Goal: Task Accomplishment & Management: Use online tool/utility

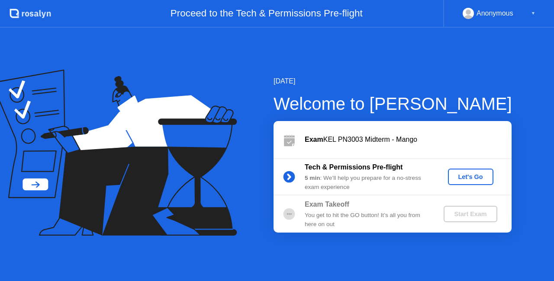
click at [457, 175] on div "Let's Go" at bounding box center [470, 176] width 38 height 7
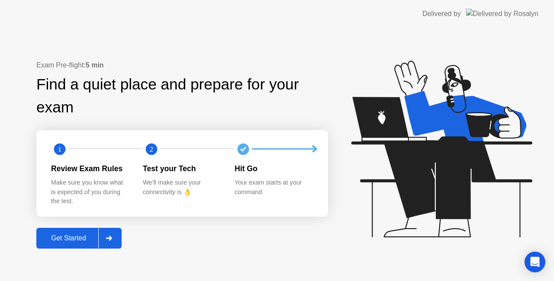
click at [80, 235] on div "Get Started" at bounding box center [68, 238] width 59 height 8
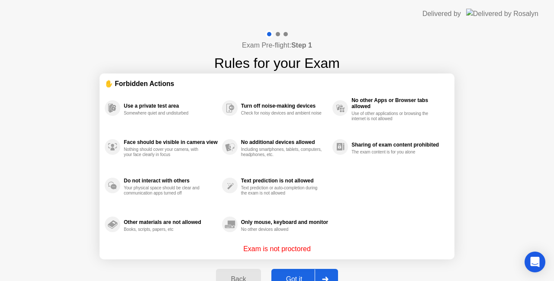
click at [297, 276] on div "Got it" at bounding box center [294, 280] width 41 height 8
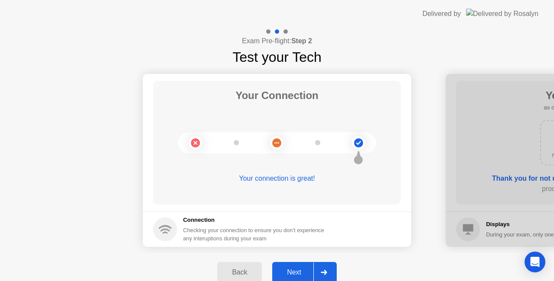
click at [295, 270] on div "Next" at bounding box center [294, 273] width 38 height 8
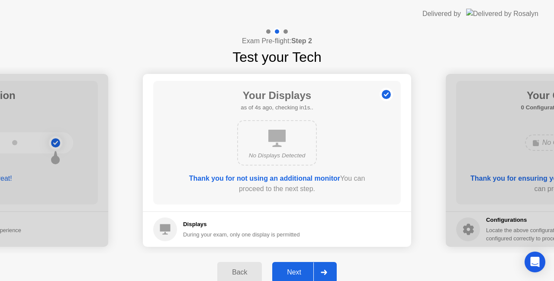
click at [298, 271] on div "Next" at bounding box center [294, 273] width 38 height 8
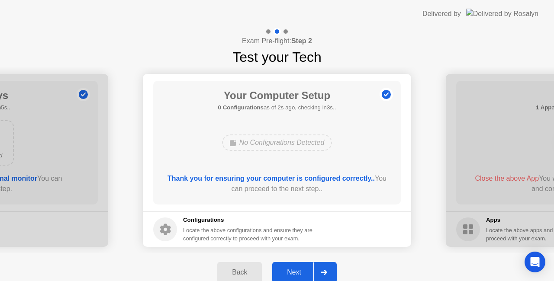
click at [301, 269] on div "Next" at bounding box center [294, 273] width 38 height 8
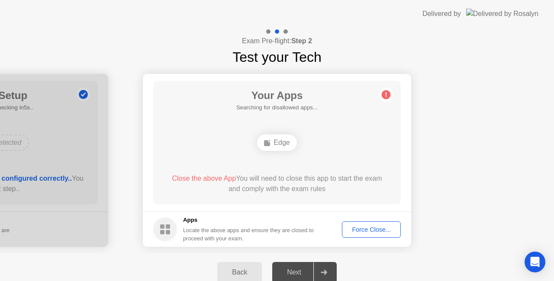
click at [218, 177] on span "Close the above App" at bounding box center [204, 178] width 64 height 7
click at [358, 228] on div "Force Close..." at bounding box center [371, 229] width 53 height 7
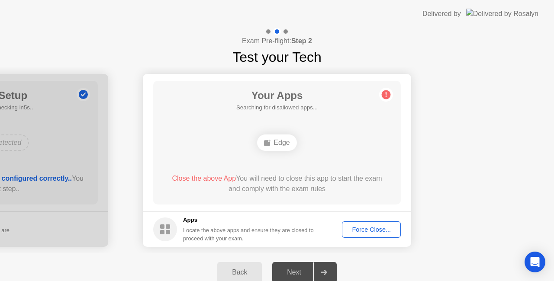
click at [387, 228] on div "Force Close..." at bounding box center [371, 229] width 53 height 7
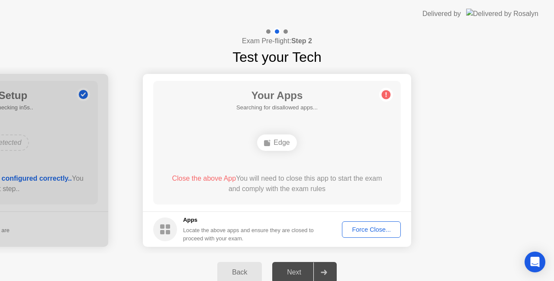
click at [299, 272] on div "Next" at bounding box center [294, 273] width 38 height 8
click at [364, 233] on div "Force Close..." at bounding box center [371, 229] width 53 height 7
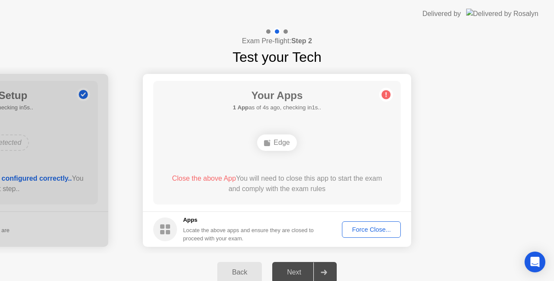
click at [276, 141] on div "Edge" at bounding box center [276, 143] width 39 height 16
click at [362, 189] on div "Close the above App You will need to close this app to start the exam and compl…" at bounding box center [277, 183] width 223 height 21
click at [212, 179] on span "Close the above App" at bounding box center [204, 178] width 64 height 7
click at [370, 228] on div "Force Close..." at bounding box center [371, 229] width 53 height 7
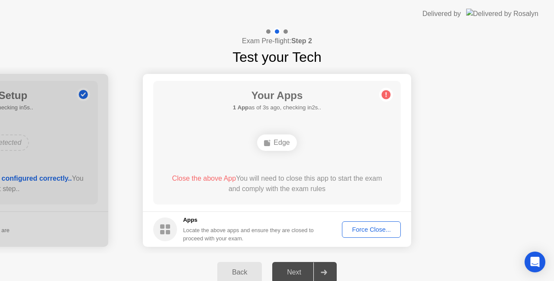
click at [363, 233] on div "Force Close..." at bounding box center [371, 229] width 53 height 7
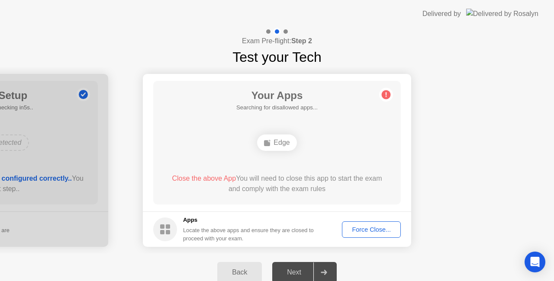
click at [379, 229] on div "Force Close..." at bounding box center [371, 229] width 53 height 7
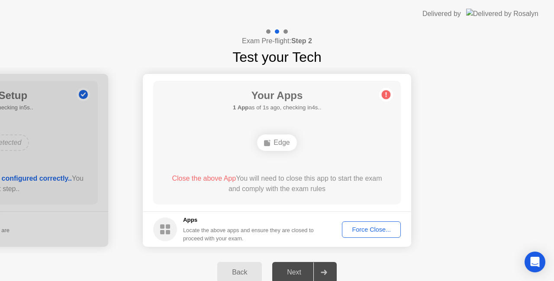
click at [359, 226] on div "Force Close..." at bounding box center [371, 229] width 53 height 7
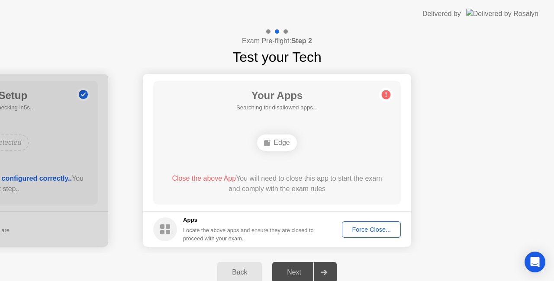
click at [375, 231] on div "Force Close..." at bounding box center [371, 229] width 53 height 7
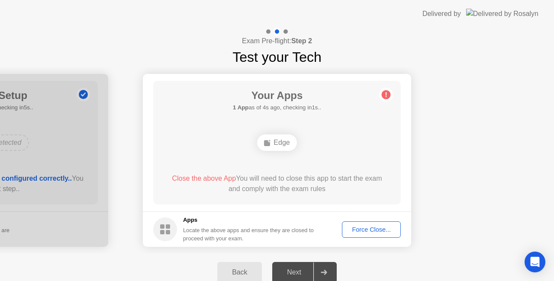
click at [274, 138] on div "Edge" at bounding box center [276, 143] width 39 height 16
drag, startPoint x: 66, startPoint y: 168, endPoint x: 93, endPoint y: 169, distance: 27.3
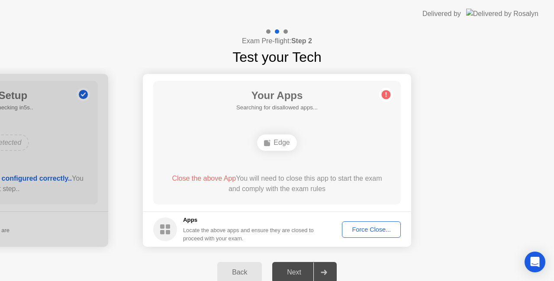
click at [231, 274] on div "Back" at bounding box center [239, 273] width 39 height 8
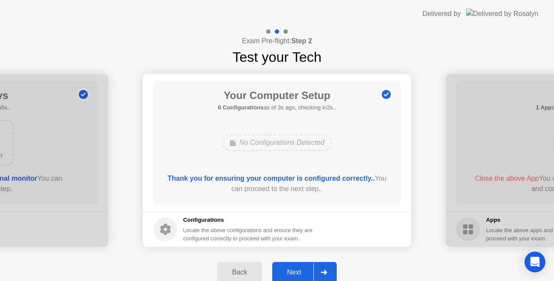
click at [297, 269] on div "Next" at bounding box center [294, 273] width 38 height 8
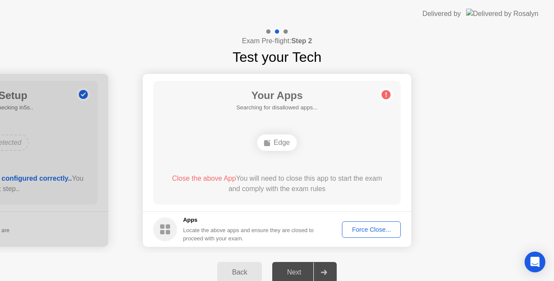
click at [260, 269] on button "Back" at bounding box center [239, 272] width 45 height 21
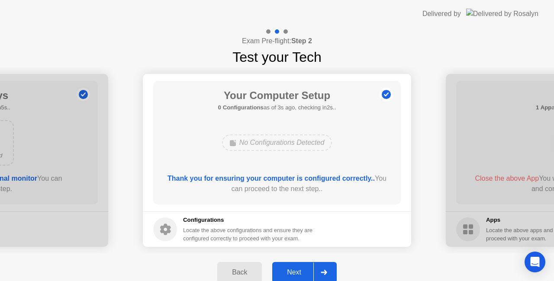
click at [303, 269] on div "Next" at bounding box center [294, 273] width 38 height 8
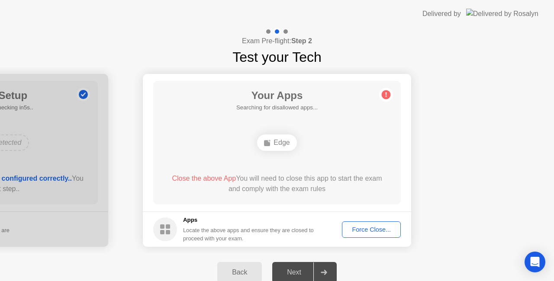
click at [356, 230] on div "Force Close..." at bounding box center [371, 229] width 53 height 7
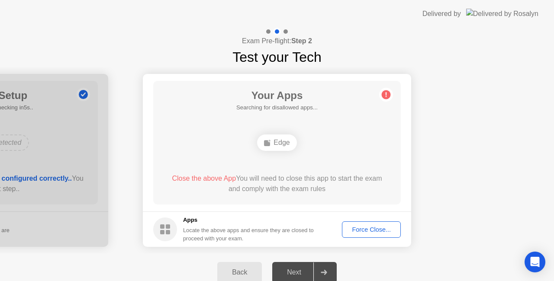
click at [358, 231] on div "Force Close..." at bounding box center [371, 229] width 53 height 7
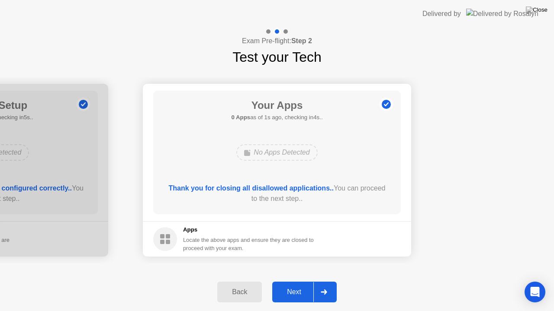
click at [293, 281] on div "Next" at bounding box center [294, 292] width 38 height 8
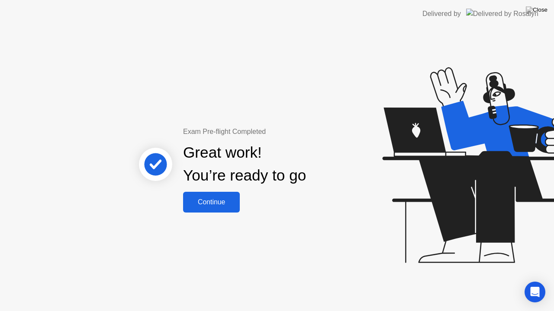
click at [221, 202] on div "Continue" at bounding box center [211, 203] width 51 height 8
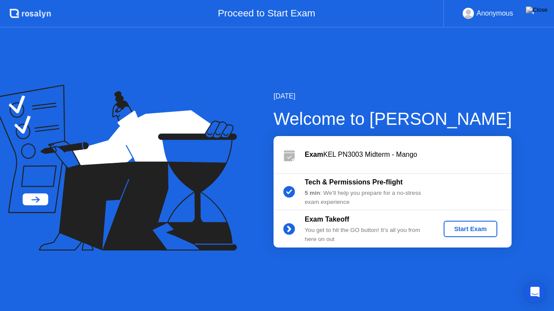
click at [465, 223] on button "Start Exam" at bounding box center [469, 229] width 53 height 16
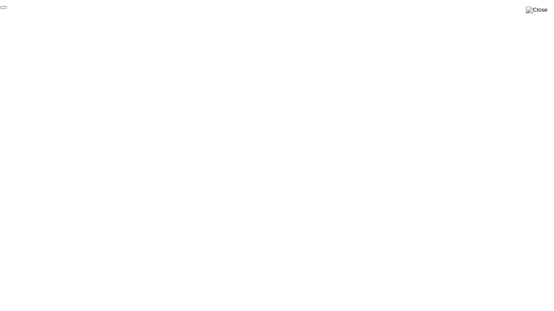
click div "End Proctoring Session"
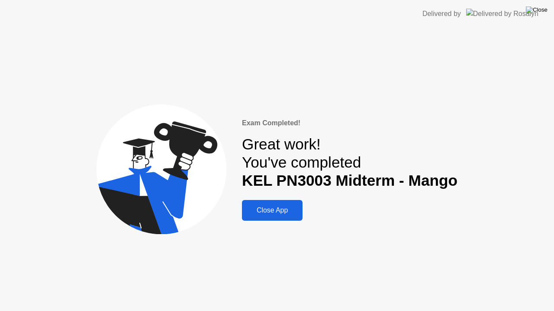
click at [542, 12] on img at bounding box center [537, 9] width 22 height 7
